Goal: Task Accomplishment & Management: Use online tool/utility

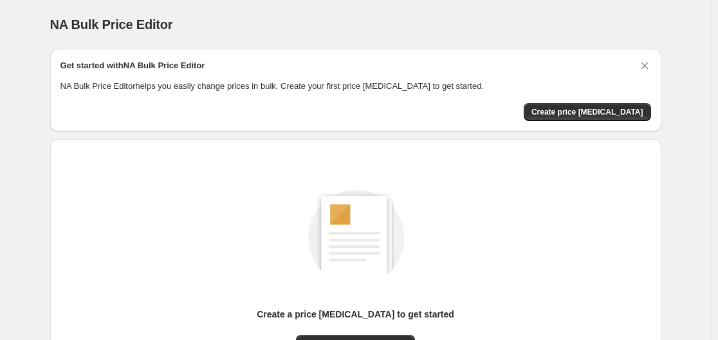
scroll to position [142, 0]
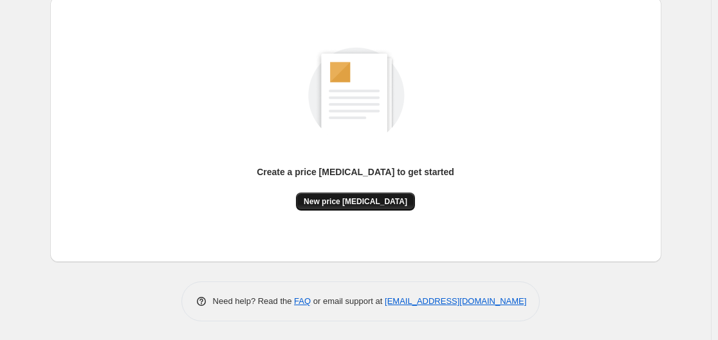
click at [360, 201] on span "New price [MEDICAL_DATA]" at bounding box center [356, 201] width 104 height 10
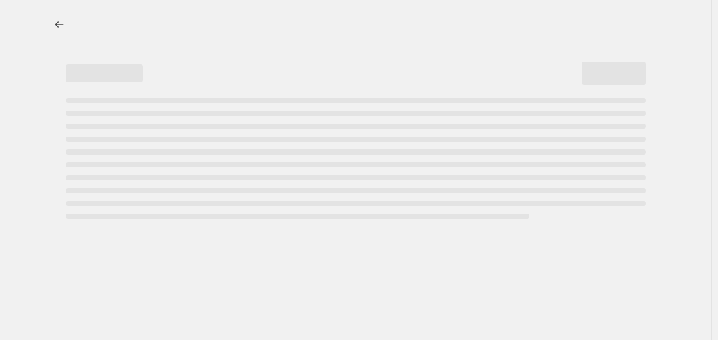
select select "percentage"
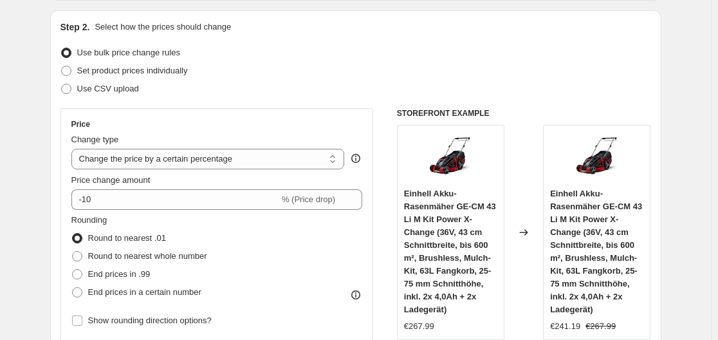
scroll to position [193, 0]
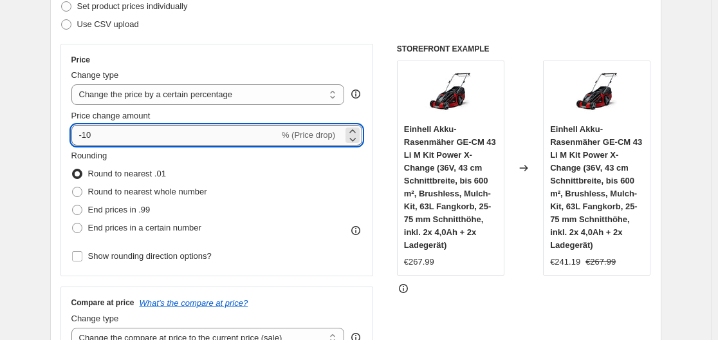
drag, startPoint x: 86, startPoint y: 135, endPoint x: 102, endPoint y: 137, distance: 16.3
click at [102, 137] on input "-10" at bounding box center [175, 135] width 208 height 21
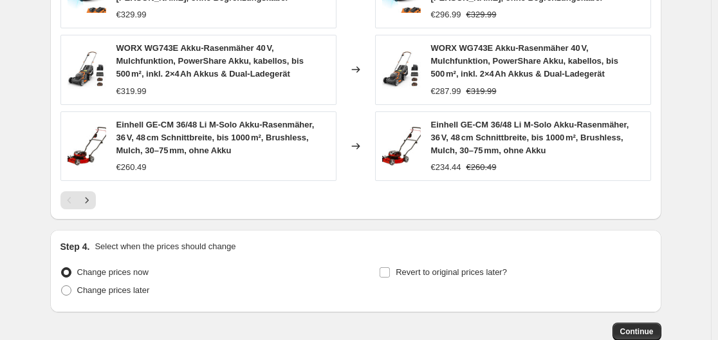
scroll to position [1045, 0]
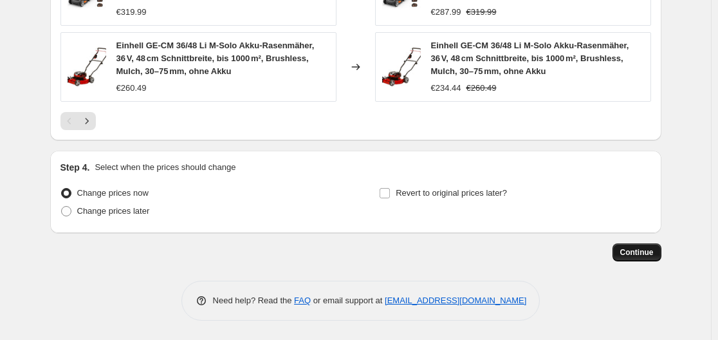
type input "-34"
click at [629, 253] on span "Continue" at bounding box center [637, 252] width 33 height 10
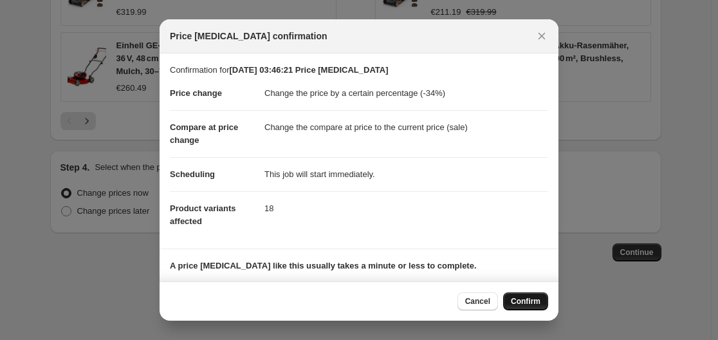
click at [527, 299] on span "Confirm" at bounding box center [526, 301] width 30 height 10
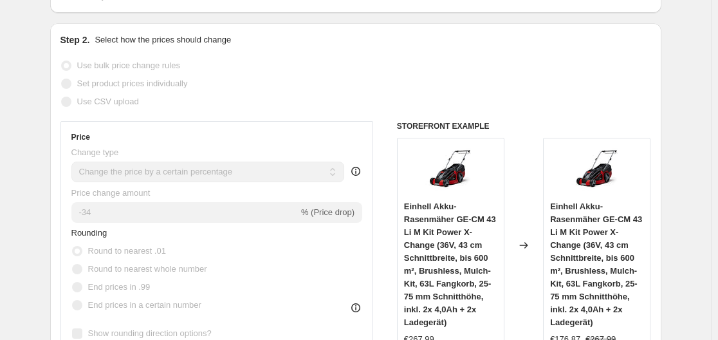
scroll to position [242, 0]
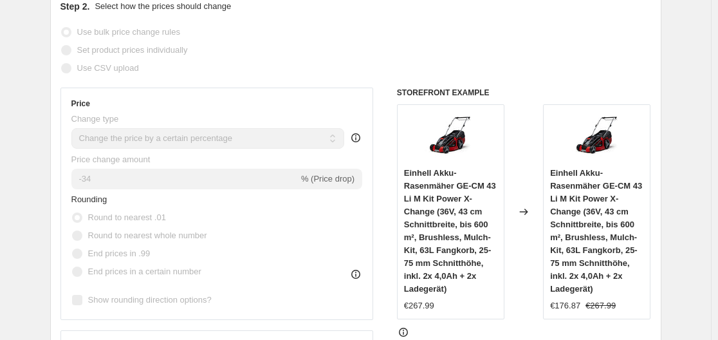
drag, startPoint x: 319, startPoint y: 178, endPoint x: 225, endPoint y: 178, distance: 94.0
click at [317, 178] on span "% (Price drop)" at bounding box center [327, 179] width 53 height 10
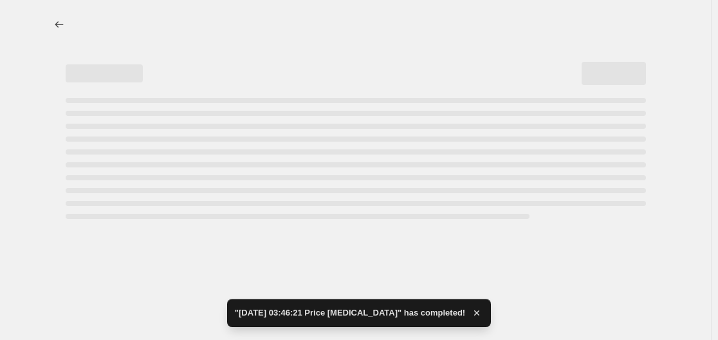
scroll to position [0, 0]
select select "percentage"
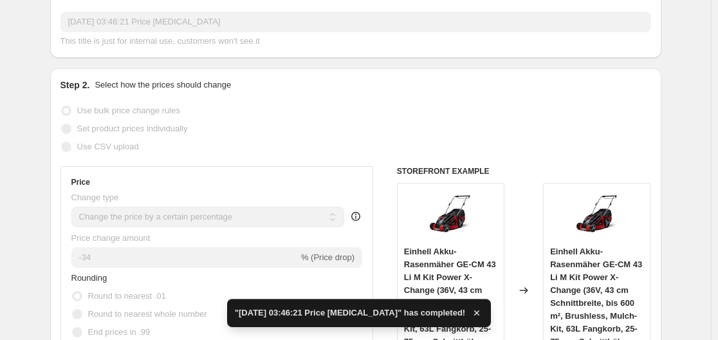
scroll to position [322, 0]
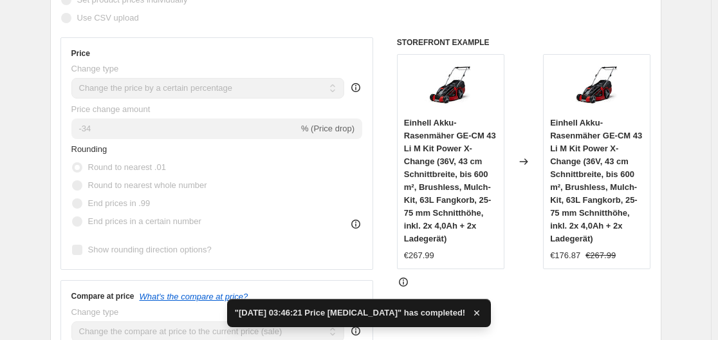
drag, startPoint x: 332, startPoint y: 129, endPoint x: 247, endPoint y: 132, distance: 84.4
click at [323, 129] on span "% (Price drop)" at bounding box center [327, 129] width 53 height 10
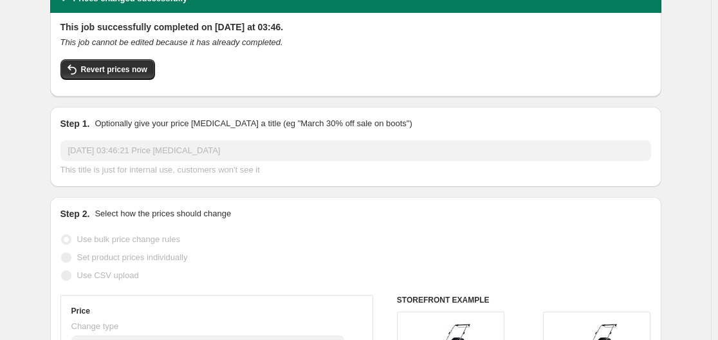
scroll to position [0, 0]
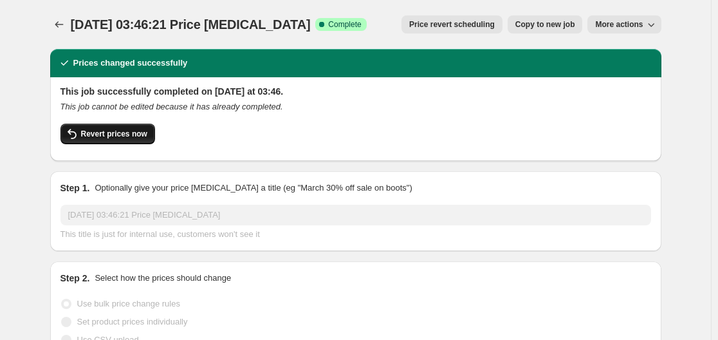
click at [127, 136] on span "Revert prices now" at bounding box center [114, 134] width 66 height 10
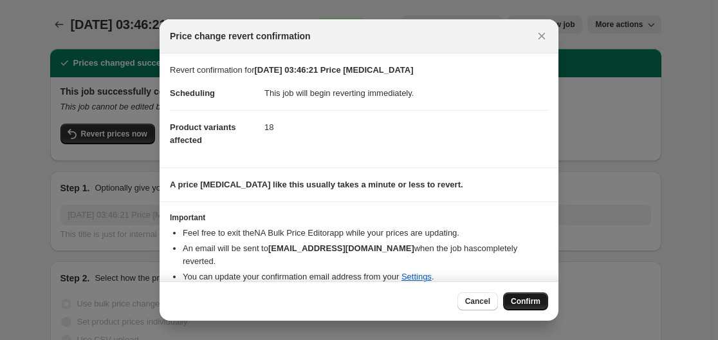
click at [528, 299] on span "Confirm" at bounding box center [526, 301] width 30 height 10
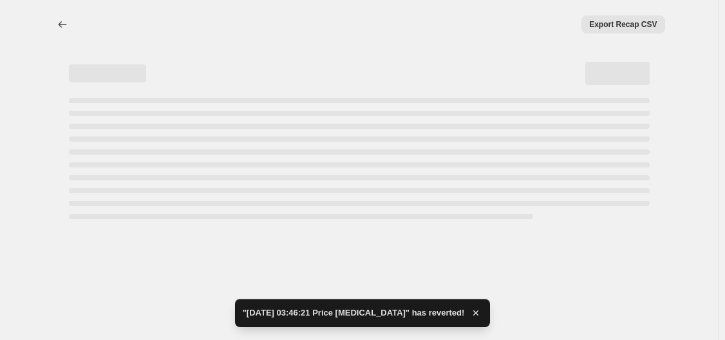
select select "percentage"
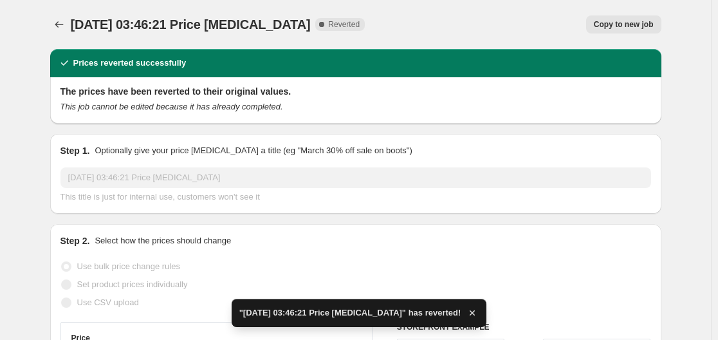
click at [471, 13] on div "[DATE] 03:46:21 Price [MEDICAL_DATA]. This page is ready [DATE] 03:46:21 Price …" at bounding box center [356, 24] width 612 height 49
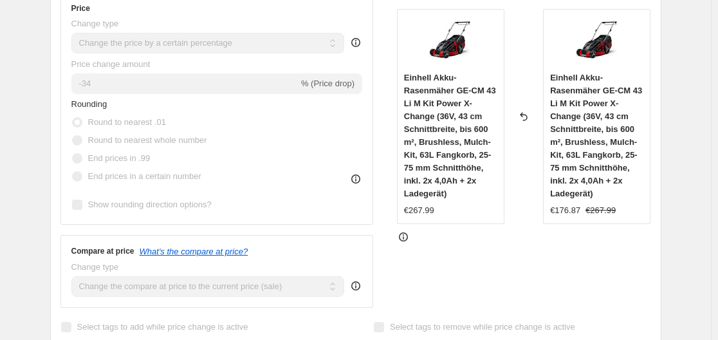
scroll to position [72, 0]
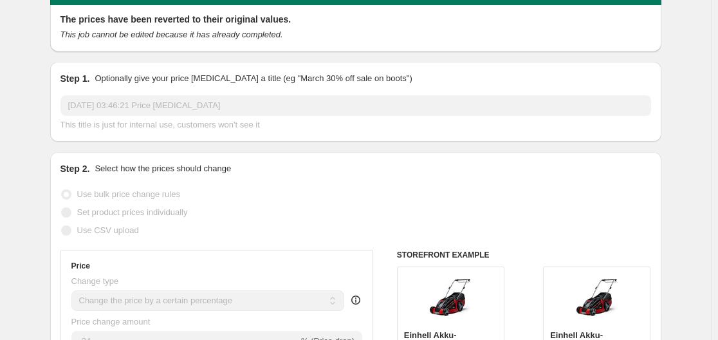
click at [342, 86] on div "Step 1. Optionally give your price [MEDICAL_DATA] a title (eg "March 30% off sa…" at bounding box center [356, 101] width 591 height 59
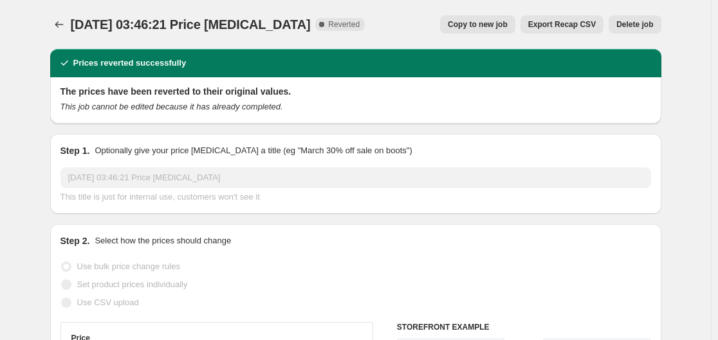
click at [411, 89] on h2 "The prices have been reverted to their original values." at bounding box center [356, 91] width 591 height 13
click at [409, 17] on div "Copy to new job Export Recap CSV Delete job" at bounding box center [518, 24] width 286 height 18
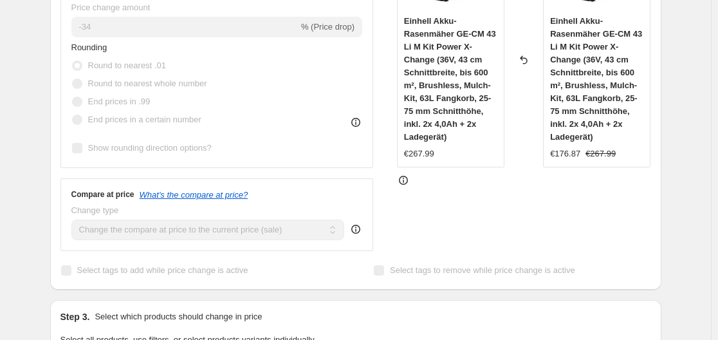
click at [358, 230] on icon at bounding box center [356, 229] width 13 height 13
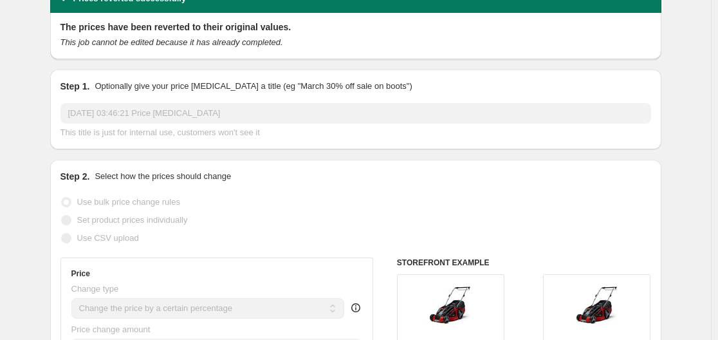
scroll to position [0, 0]
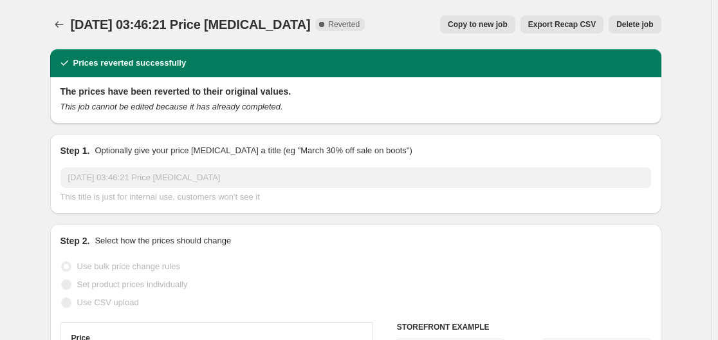
click at [633, 22] on span "Delete job" at bounding box center [635, 24] width 37 height 10
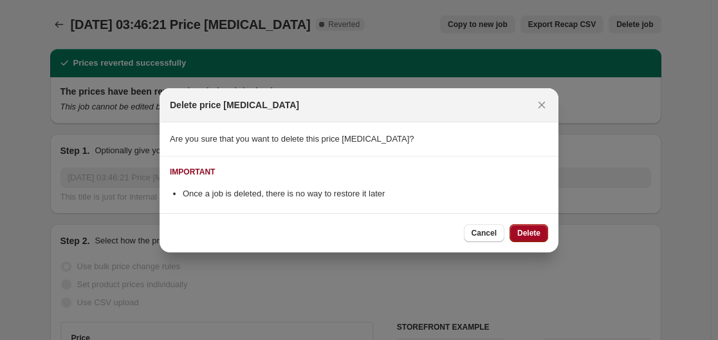
click at [534, 232] on span "Delete" at bounding box center [529, 233] width 23 height 10
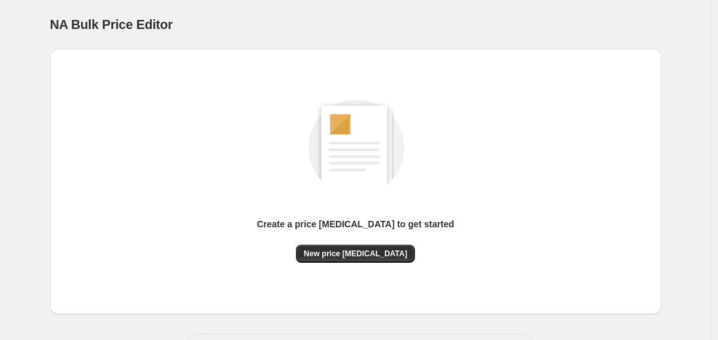
scroll to position [53, 0]
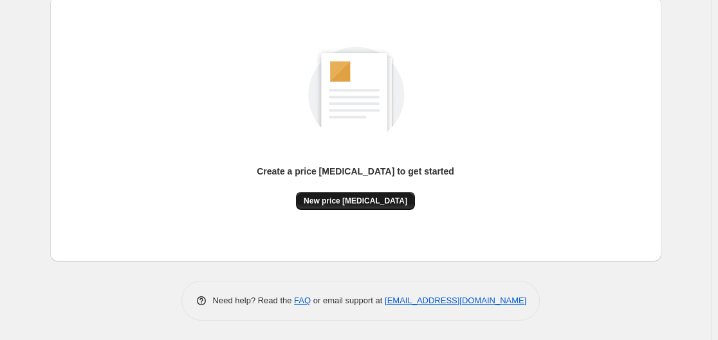
click at [386, 203] on span "New price [MEDICAL_DATA]" at bounding box center [356, 201] width 104 height 10
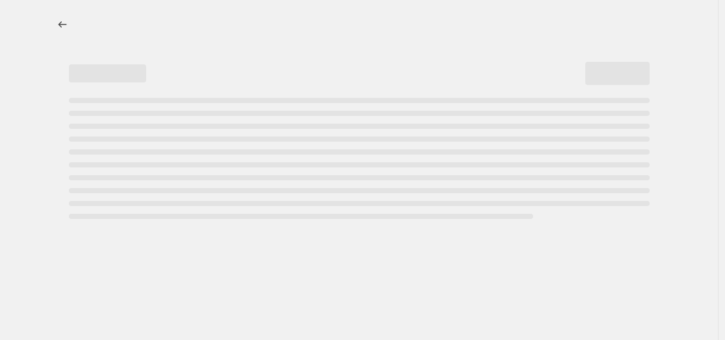
select select "percentage"
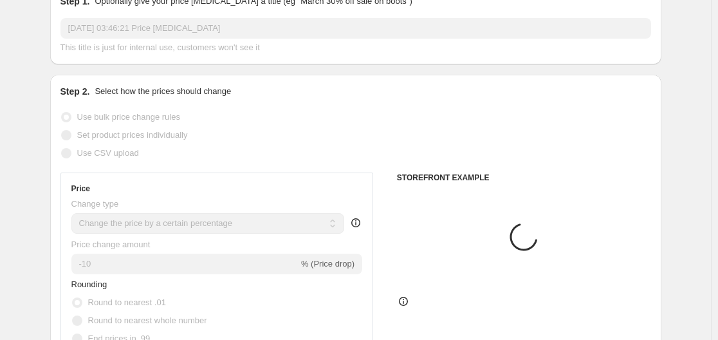
scroll to position [193, 0]
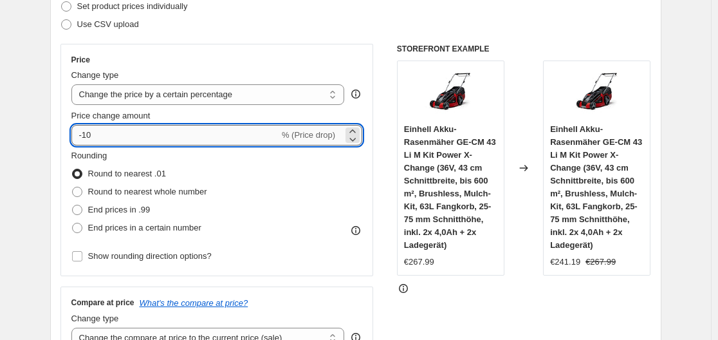
drag, startPoint x: 86, startPoint y: 135, endPoint x: 101, endPoint y: 134, distance: 14.8
click at [101, 134] on input "-10" at bounding box center [175, 135] width 208 height 21
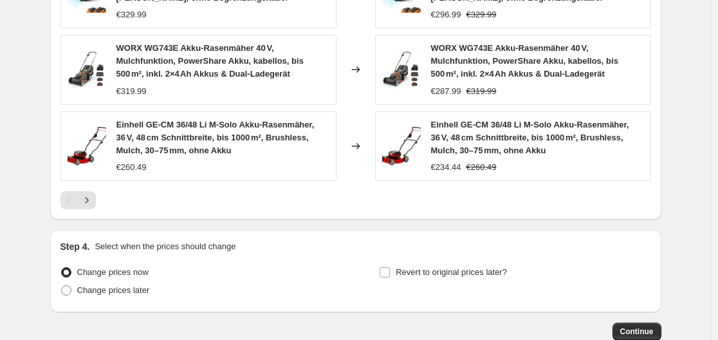
scroll to position [1045, 0]
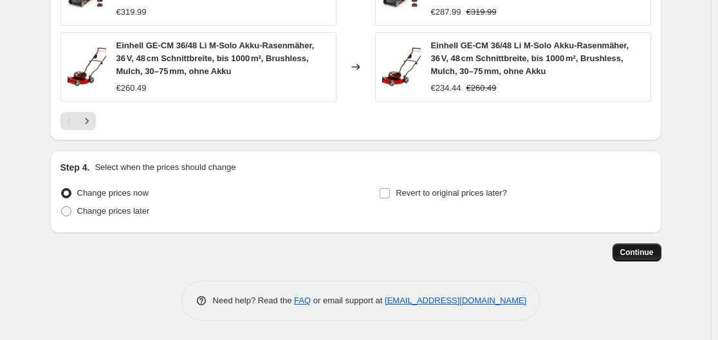
type input "-35"
click at [639, 255] on span "Continue" at bounding box center [637, 252] width 33 height 10
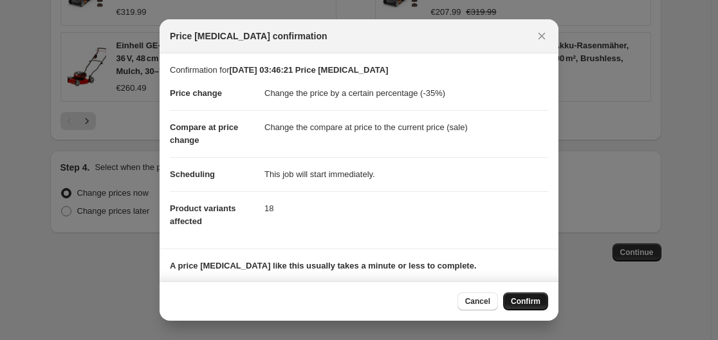
click at [536, 301] on span "Confirm" at bounding box center [526, 301] width 30 height 10
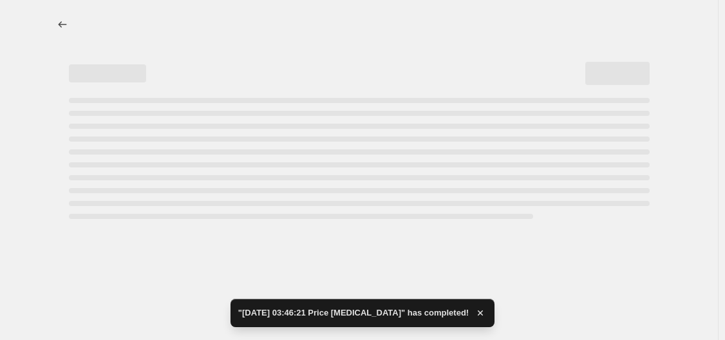
select select "percentage"
